Goal: Task Accomplishment & Management: Use online tool/utility

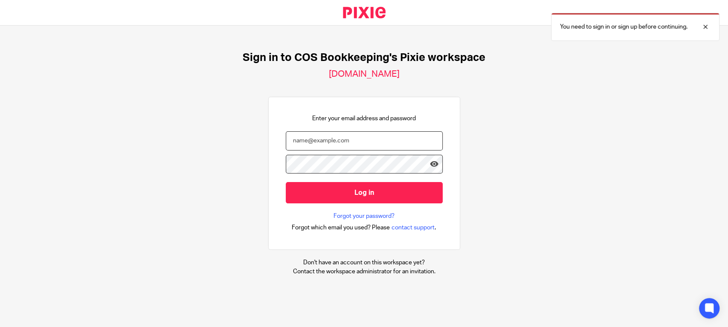
click at [311, 142] on input "email" at bounding box center [364, 140] width 157 height 19
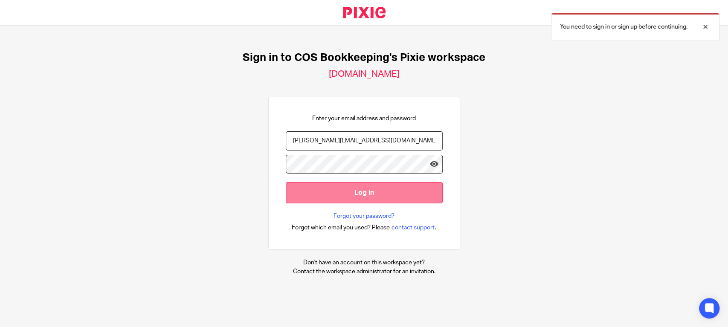
type input "[PERSON_NAME][EMAIL_ADDRESS][DOMAIN_NAME]"
click at [333, 191] on input "Log in" at bounding box center [364, 192] width 157 height 21
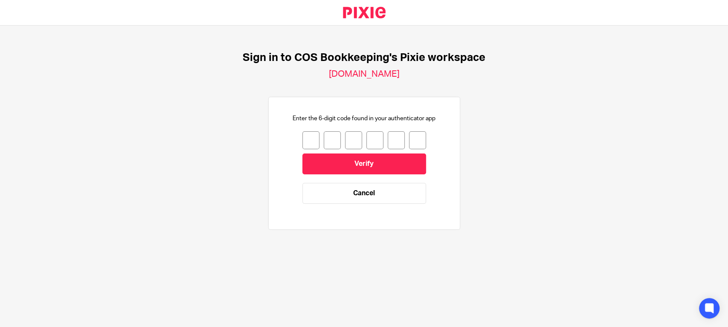
click at [302, 143] on input "number" at bounding box center [310, 140] width 17 height 18
type input "0"
type input "1"
type input "6"
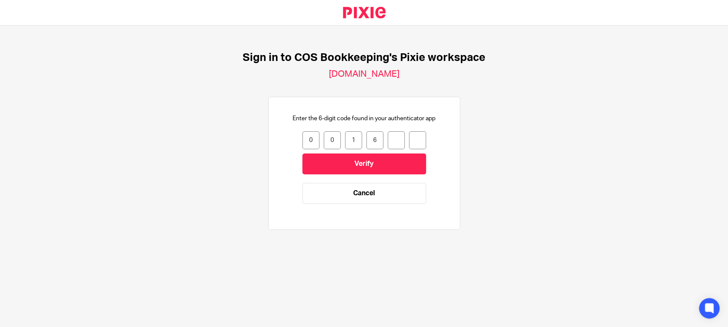
type input "5"
type input "8"
click at [409, 140] on input "8" at bounding box center [417, 140] width 17 height 18
click at [410, 143] on input "8" at bounding box center [417, 140] width 17 height 18
click at [410, 143] on input "number" at bounding box center [417, 140] width 17 height 18
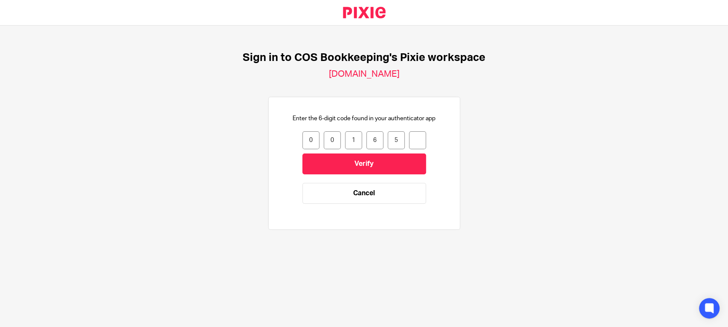
type input "2"
click at [335, 173] on input "Verify" at bounding box center [364, 164] width 124 height 21
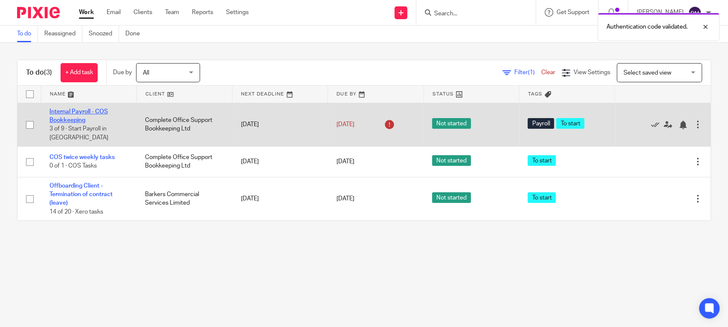
click at [79, 113] on link "Internal Payroll - COS Bookkeeping" at bounding box center [78, 116] width 58 height 15
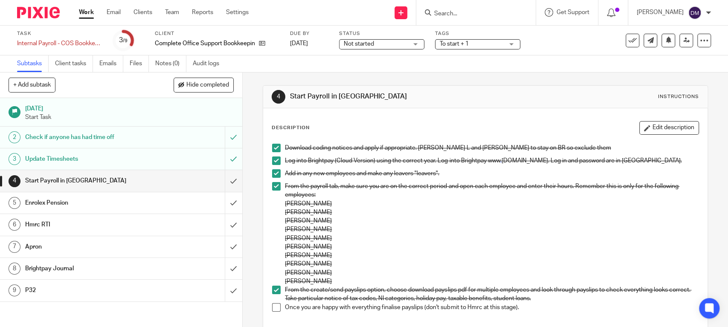
scroll to position [112, 0]
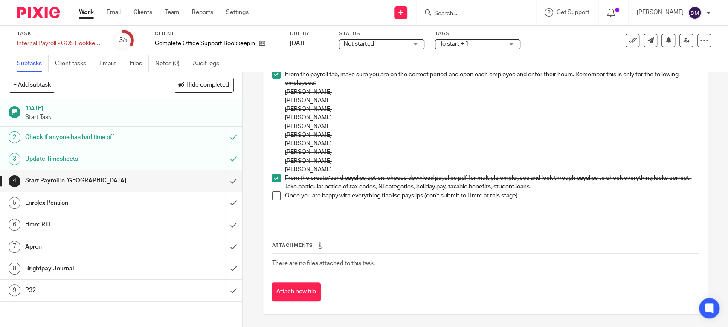
click at [275, 192] on span at bounding box center [276, 196] width 9 height 9
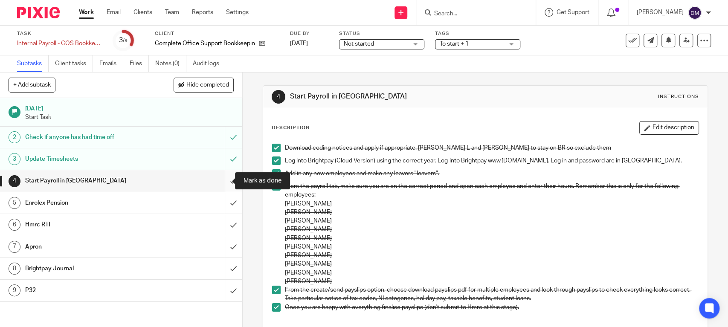
click at [224, 180] on input "submit" at bounding box center [121, 180] width 242 height 21
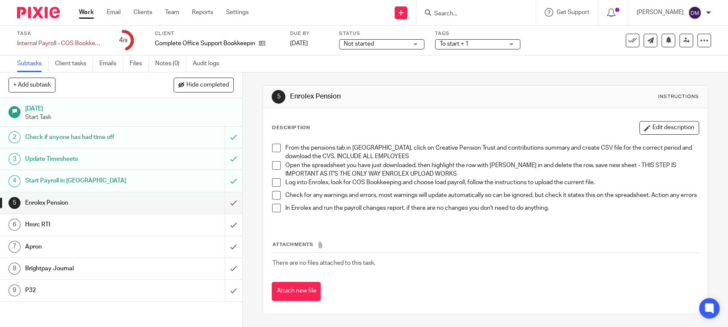
click at [274, 148] on span at bounding box center [276, 148] width 9 height 9
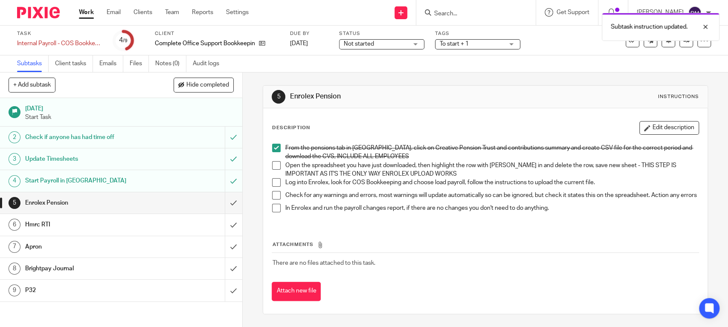
click at [276, 165] on span at bounding box center [276, 165] width 9 height 9
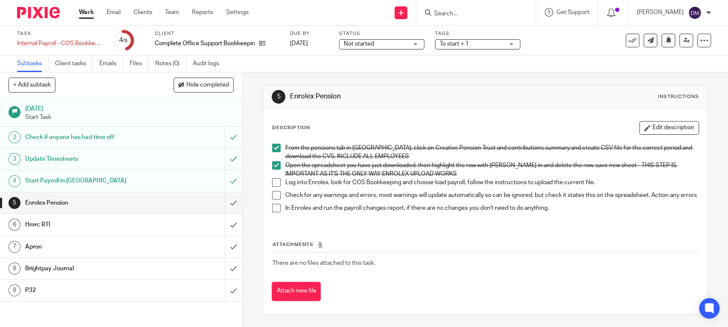
click at [276, 181] on span at bounding box center [276, 182] width 9 height 9
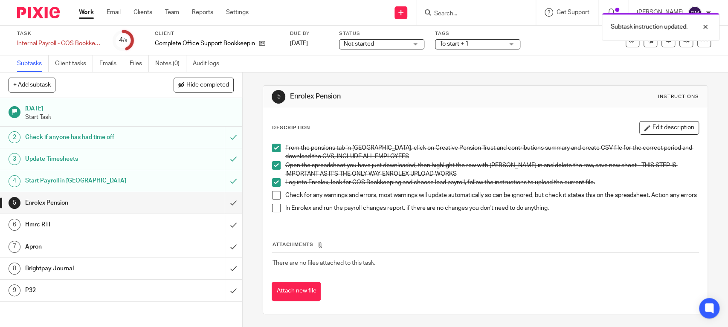
click at [273, 192] on span at bounding box center [276, 195] width 9 height 9
click at [273, 212] on span at bounding box center [276, 208] width 9 height 9
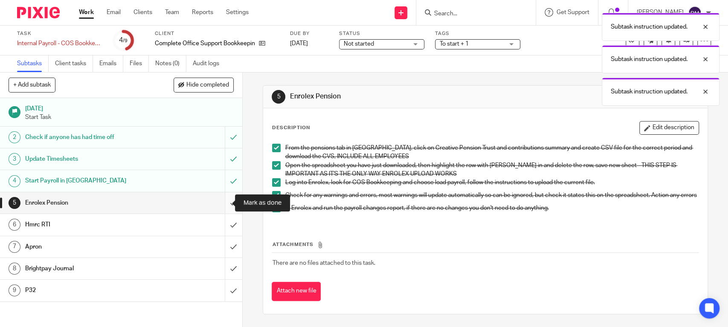
click at [224, 200] on input "submit" at bounding box center [121, 202] width 242 height 21
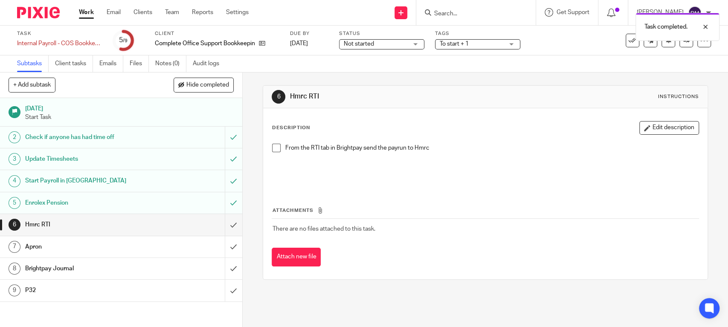
click at [273, 148] on span at bounding box center [276, 148] width 9 height 9
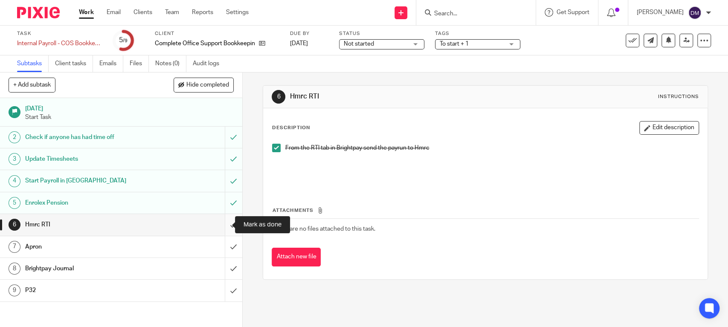
click at [224, 224] on input "submit" at bounding box center [121, 224] width 242 height 21
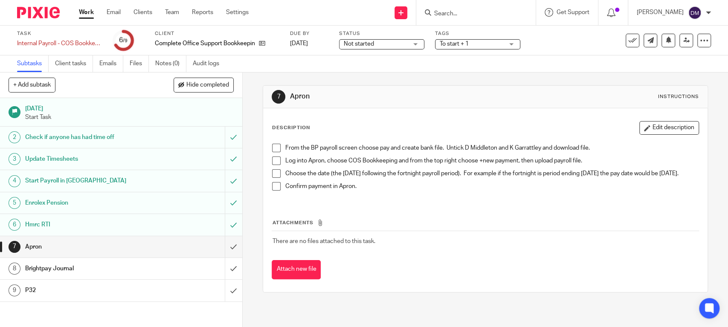
click at [273, 148] on span at bounding box center [276, 148] width 9 height 9
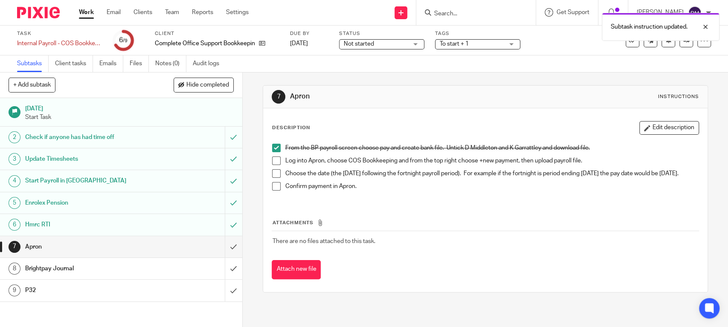
click at [273, 160] on span at bounding box center [276, 161] width 9 height 9
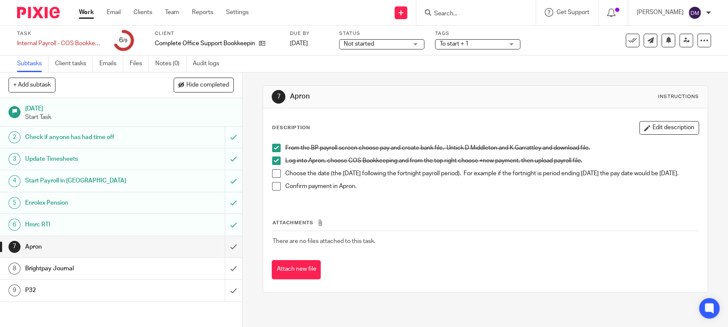
click at [272, 172] on span at bounding box center [276, 173] width 9 height 9
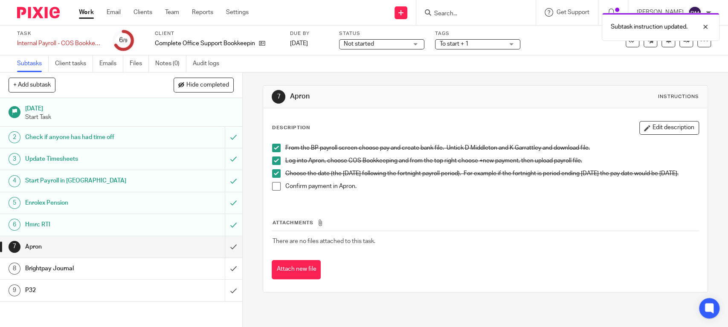
click at [272, 189] on span at bounding box center [276, 186] width 9 height 9
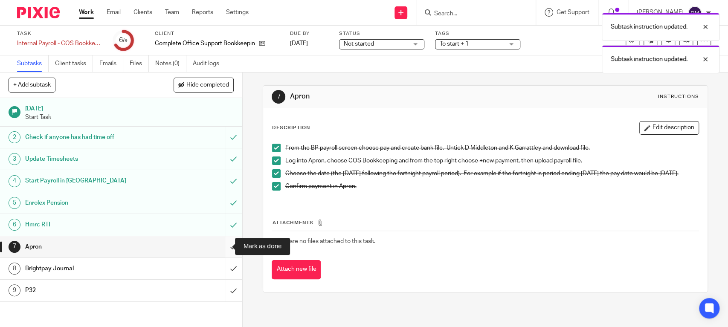
click at [221, 246] on input "submit" at bounding box center [121, 246] width 242 height 21
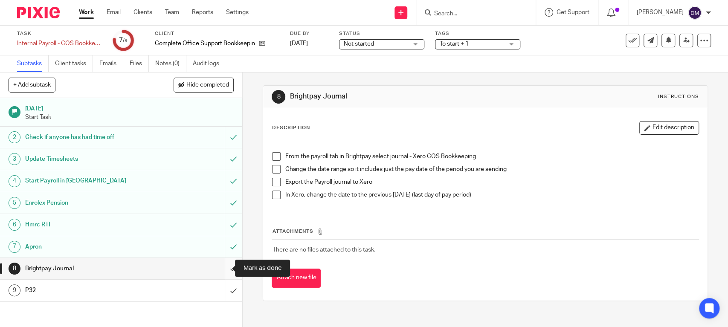
click at [225, 268] on input "submit" at bounding box center [121, 268] width 242 height 21
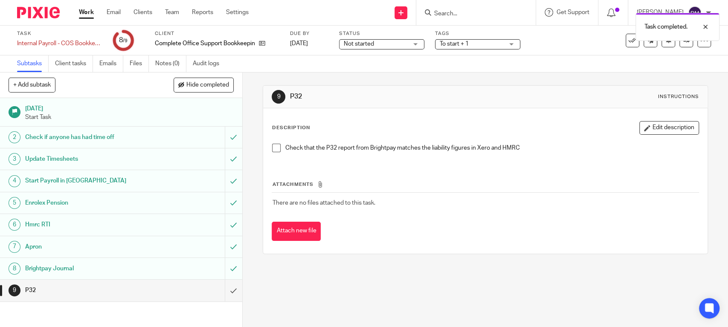
click at [42, 263] on h1 "Brightpay Journal" at bounding box center [89, 268] width 128 height 13
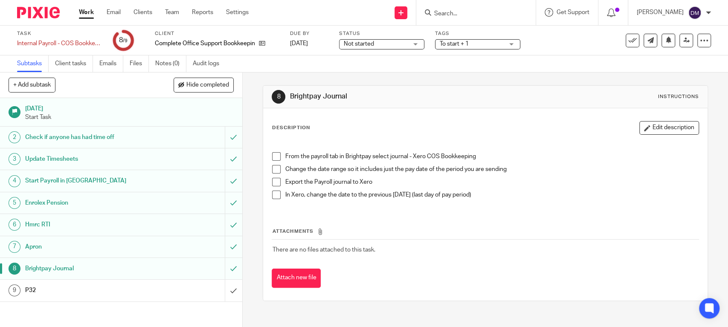
click at [272, 156] on span at bounding box center [276, 156] width 9 height 9
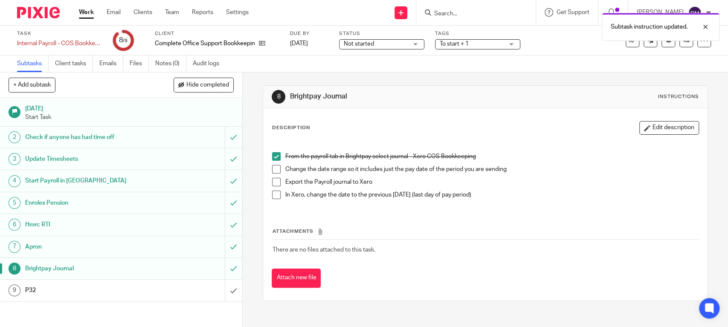
click at [272, 166] on span at bounding box center [276, 169] width 9 height 9
click at [272, 181] on span at bounding box center [276, 182] width 9 height 9
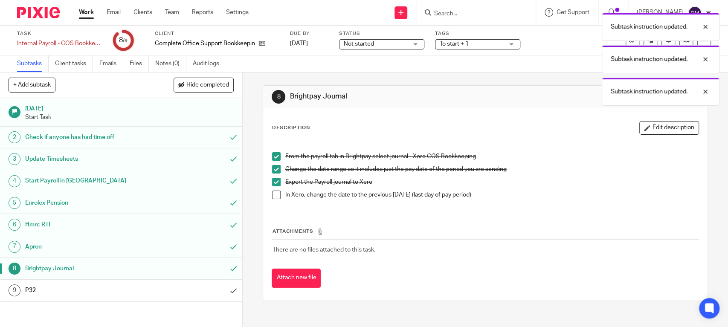
click at [273, 196] on span at bounding box center [276, 195] width 9 height 9
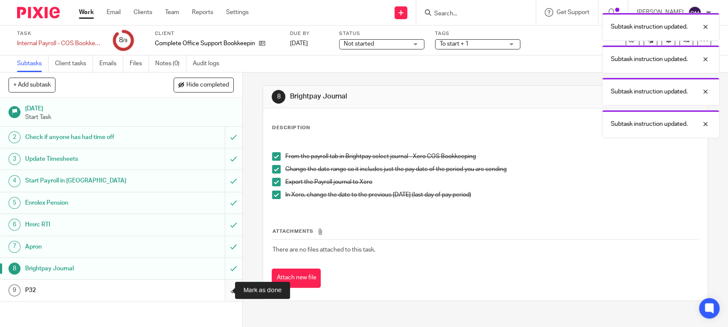
click at [223, 288] on input "submit" at bounding box center [121, 290] width 242 height 21
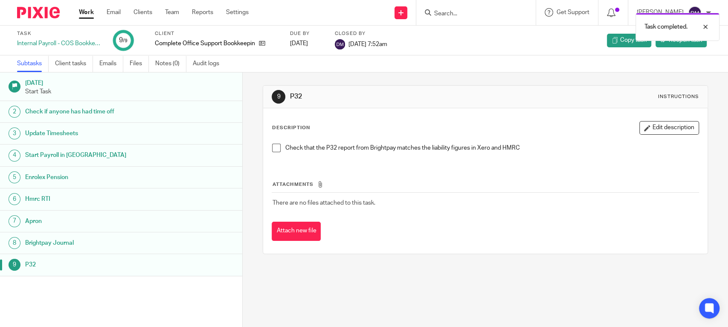
click at [273, 146] on span at bounding box center [276, 148] width 9 height 9
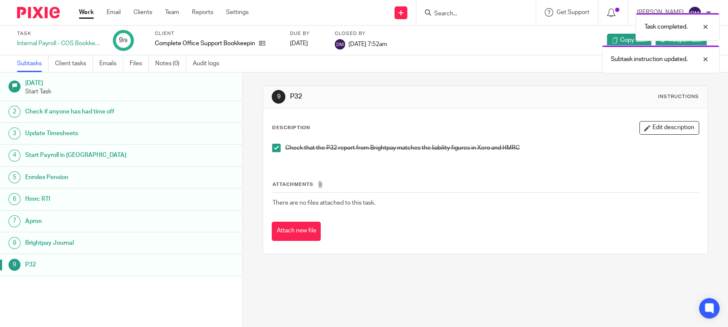
click at [80, 9] on link "Work" at bounding box center [86, 12] width 15 height 9
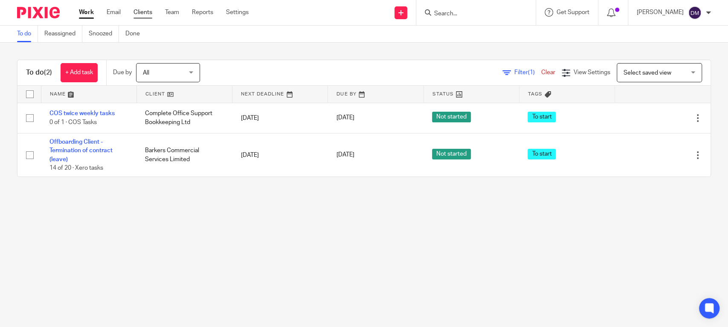
click at [151, 12] on link "Clients" at bounding box center [143, 12] width 19 height 9
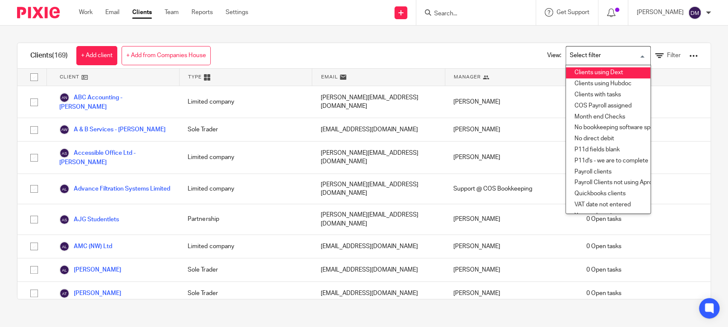
scroll to position [40, 0]
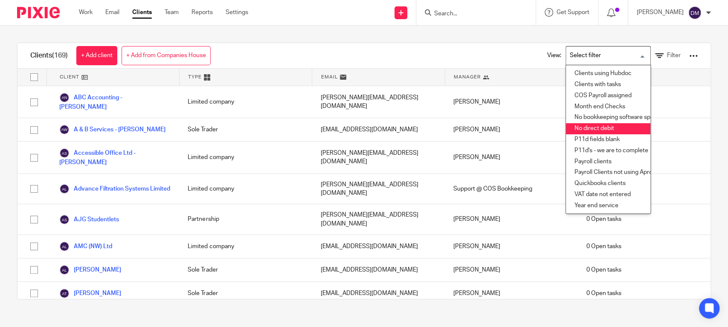
click at [596, 123] on li "No direct debit" at bounding box center [608, 128] width 84 height 11
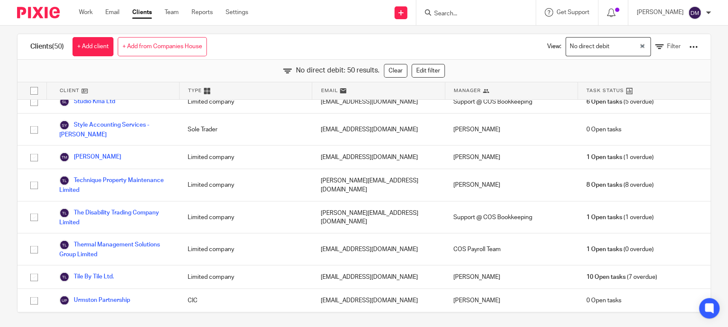
scroll to position [11, 0]
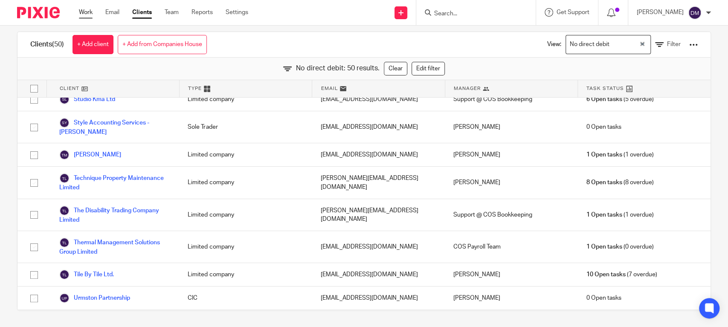
click at [82, 14] on link "Work" at bounding box center [86, 12] width 14 height 9
